Goal: Transaction & Acquisition: Purchase product/service

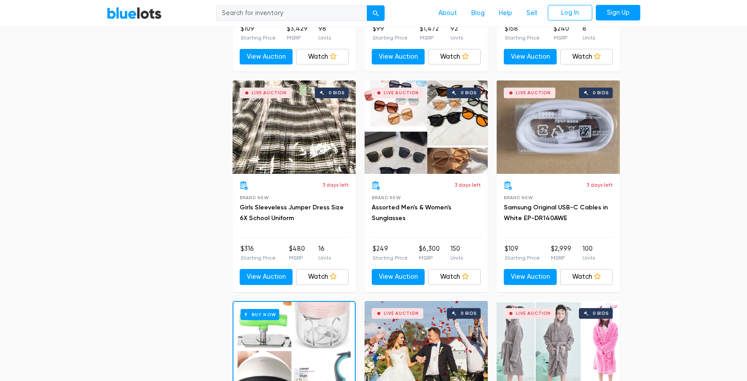
scroll to position [911, 0]
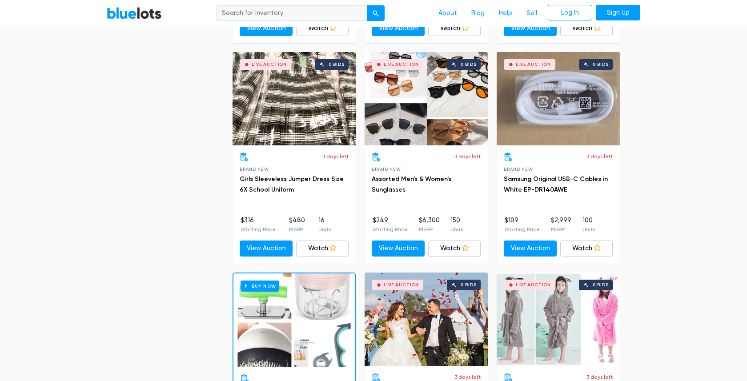
click at [427, 85] on div "Live Auction 0 bids" at bounding box center [426, 98] width 123 height 93
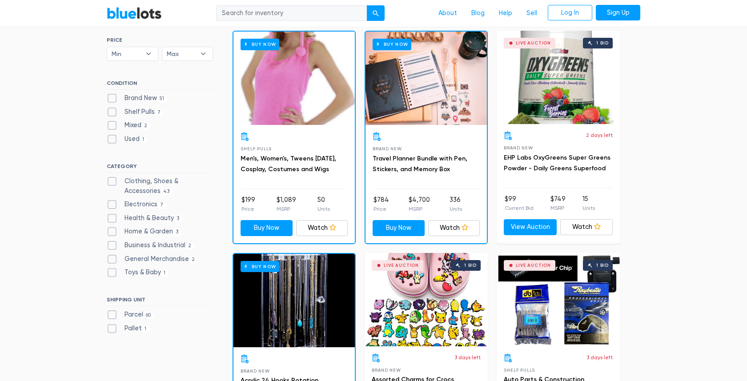
scroll to position [268, 0]
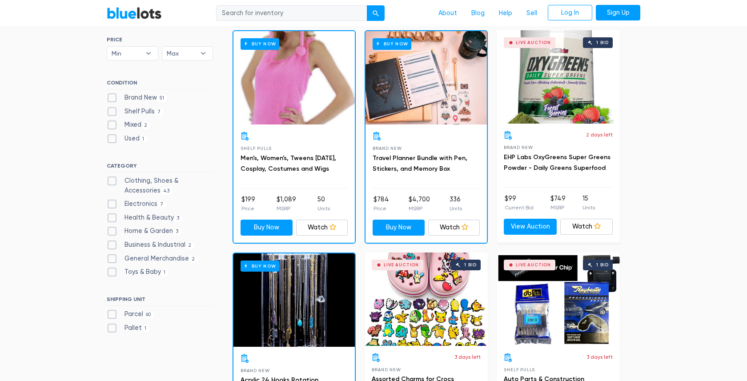
click at [113, 325] on label "Pallet 1" at bounding box center [128, 328] width 43 height 10
click at [113, 325] on input "Pallet 1" at bounding box center [110, 326] width 6 height 6
checkbox input "true"
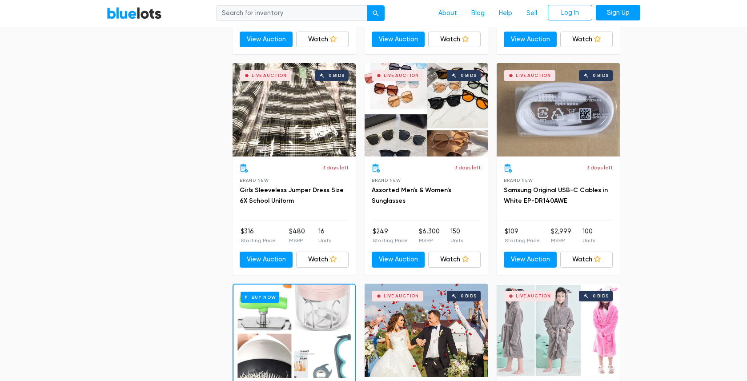
scroll to position [910, 0]
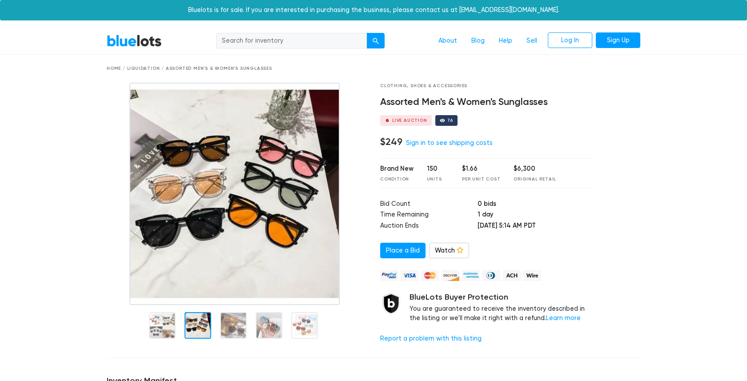
click at [193, 323] on div at bounding box center [198, 325] width 27 height 27
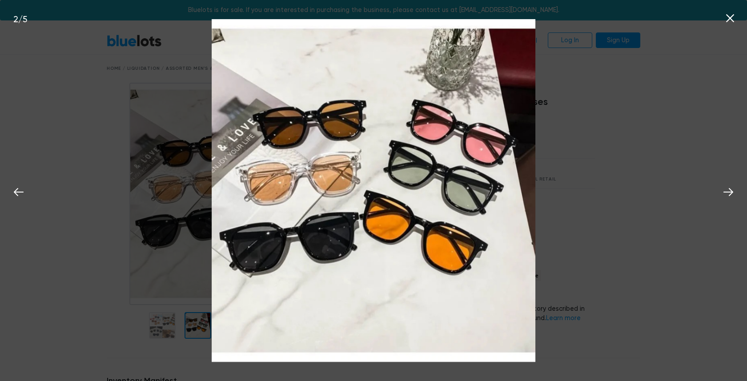
click at [566, 114] on div "2 / 5" at bounding box center [373, 190] width 747 height 381
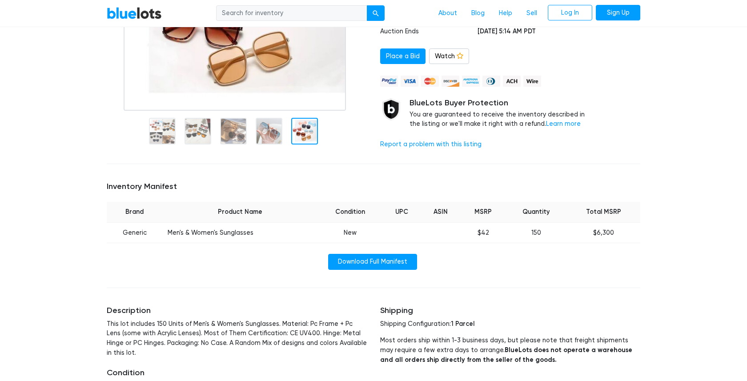
scroll to position [195, 0]
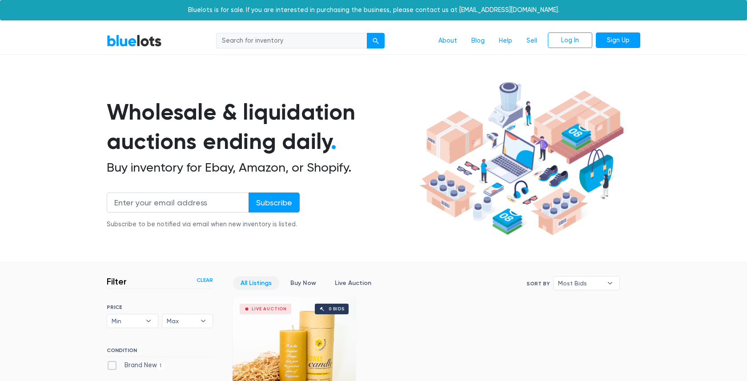
scroll to position [239, 0]
